Goal: Find specific page/section: Find specific page/section

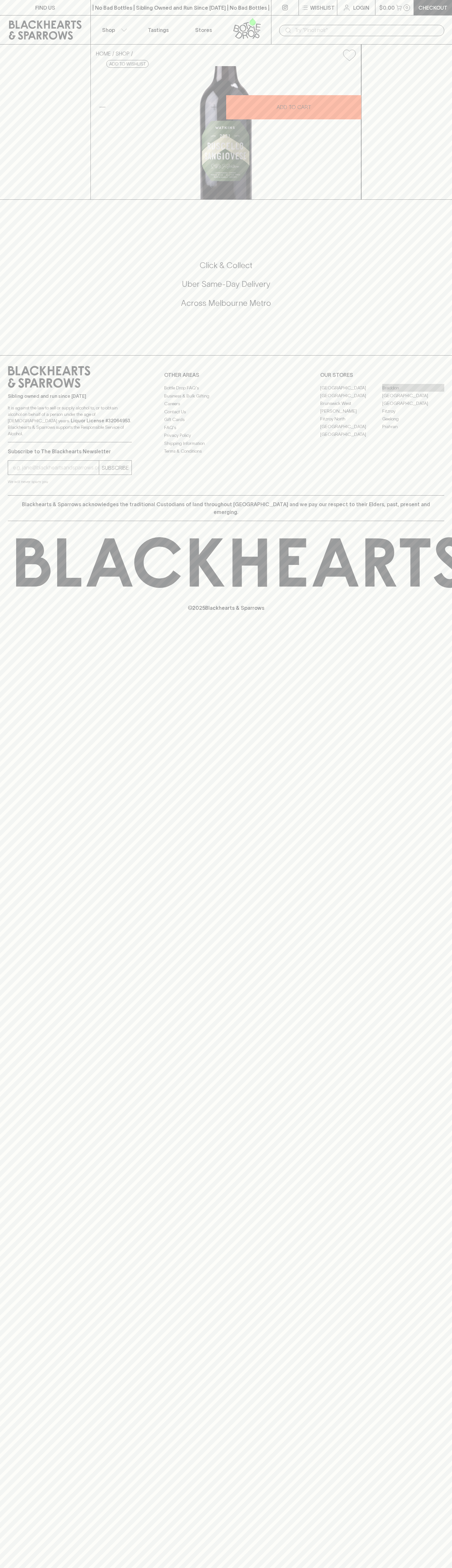
click at [413, 391] on link "Braddon" at bounding box center [413, 388] width 62 height 8
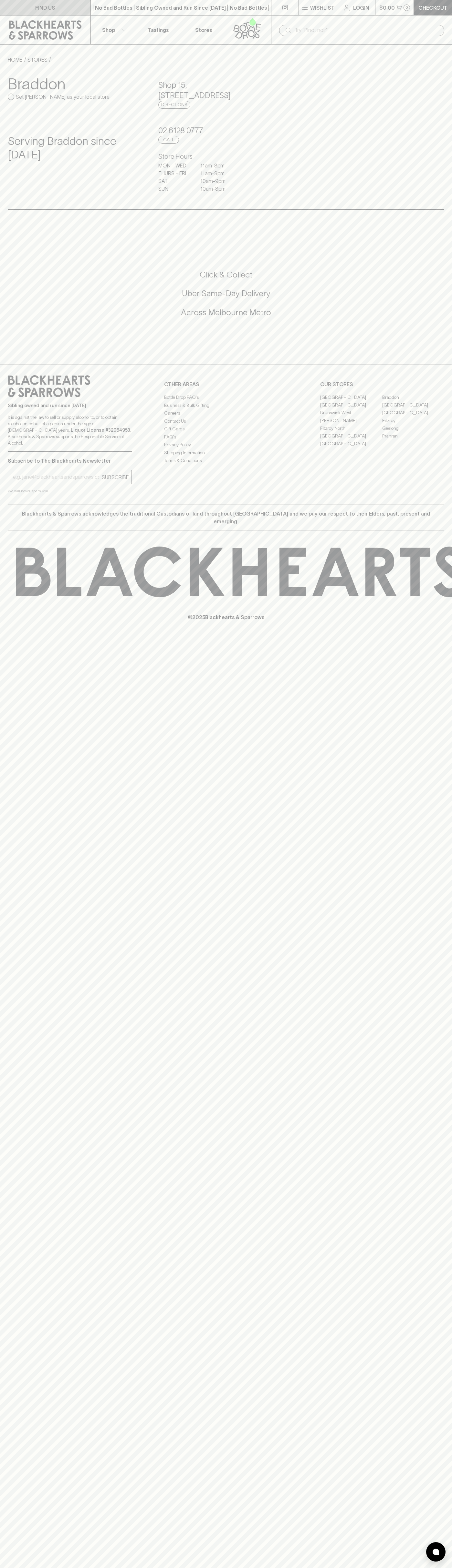
click at [54, 7] on p "FIND US" at bounding box center [45, 7] width 20 height 8
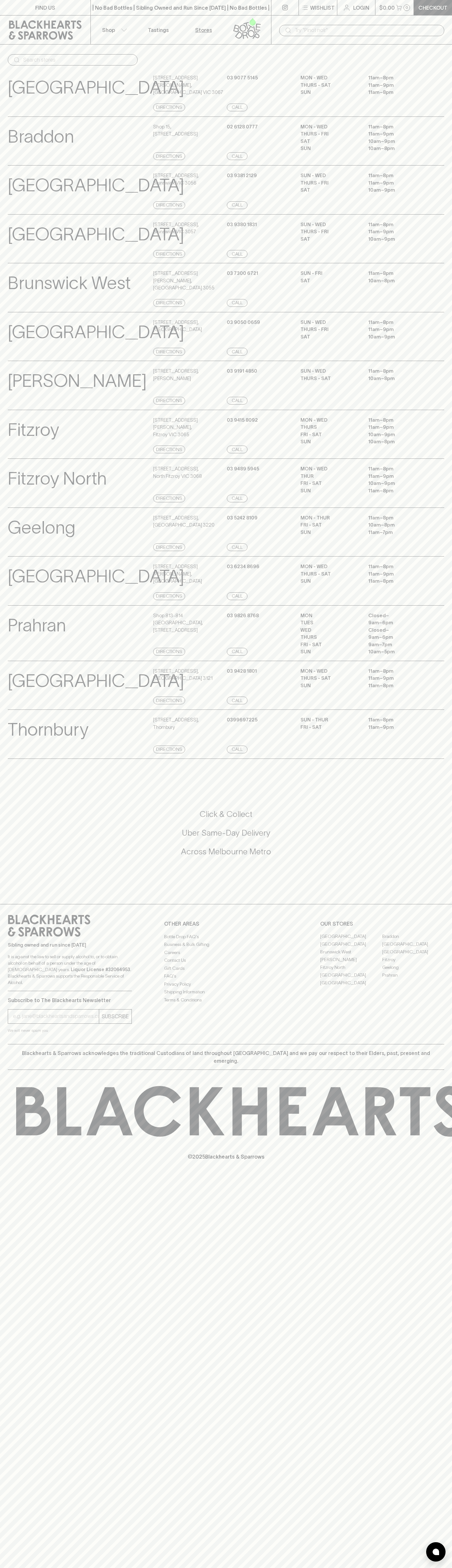
click at [72, 1567] on html "FIND US | No Bad Bottles | Sibling Owned and Run Since [DATE] | No Bad Bottles …" at bounding box center [226, 784] width 452 height 1568
click at [27, 1130] on icon at bounding box center [453, 1111] width 873 height 51
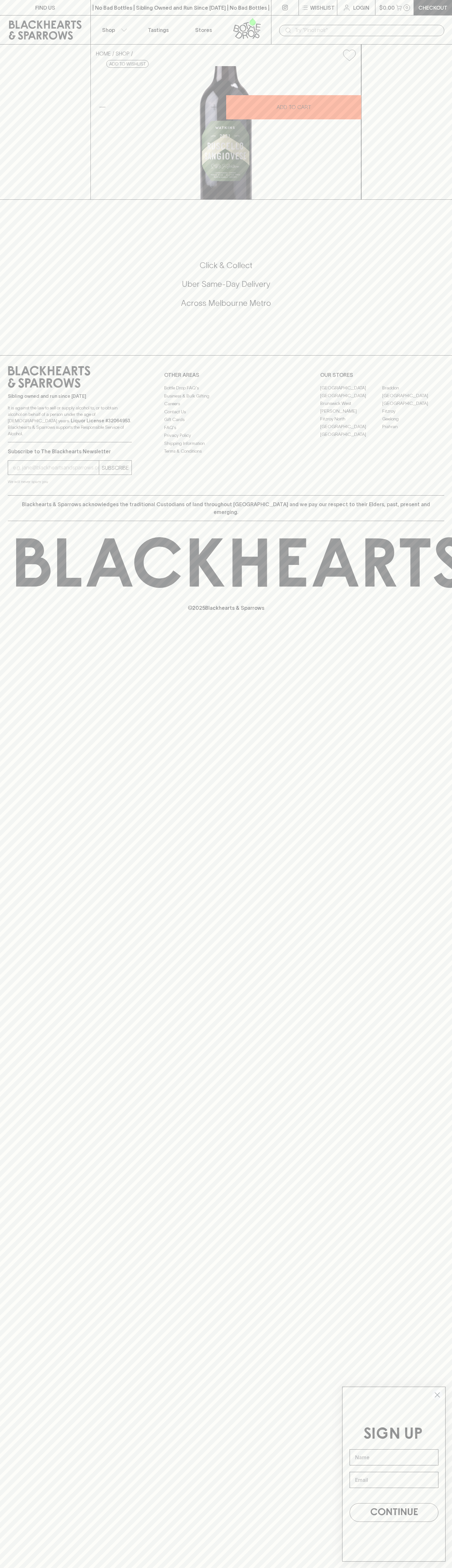
click at [413, 391] on link "Braddon" at bounding box center [413, 388] width 62 height 8
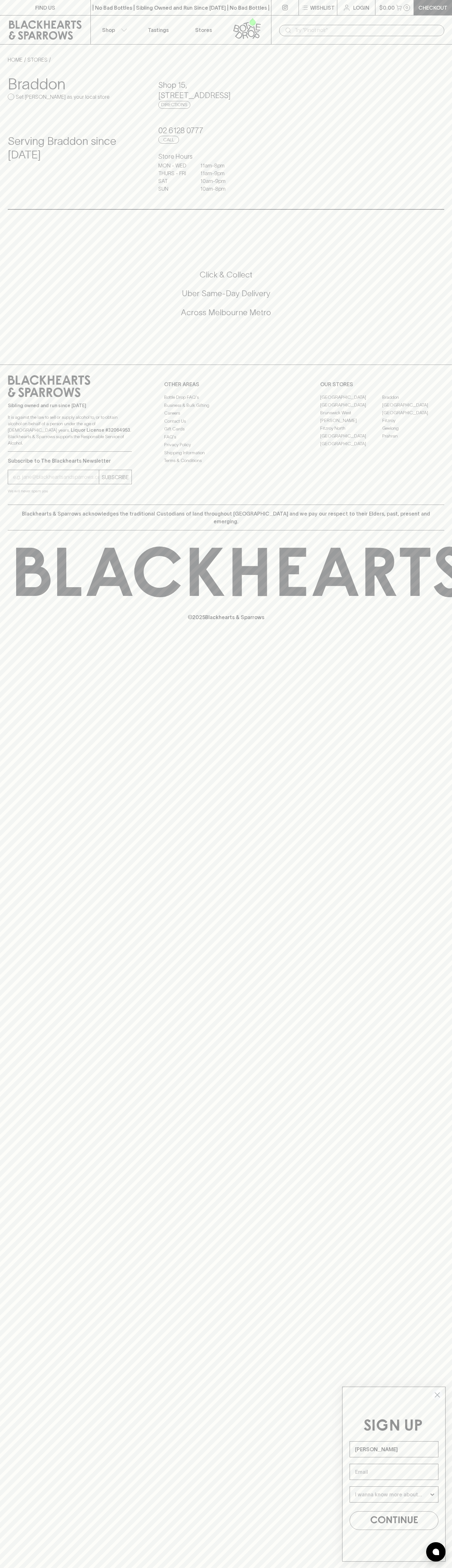
type input "John Smith"
